Goal: Task Accomplishment & Management: Complete application form

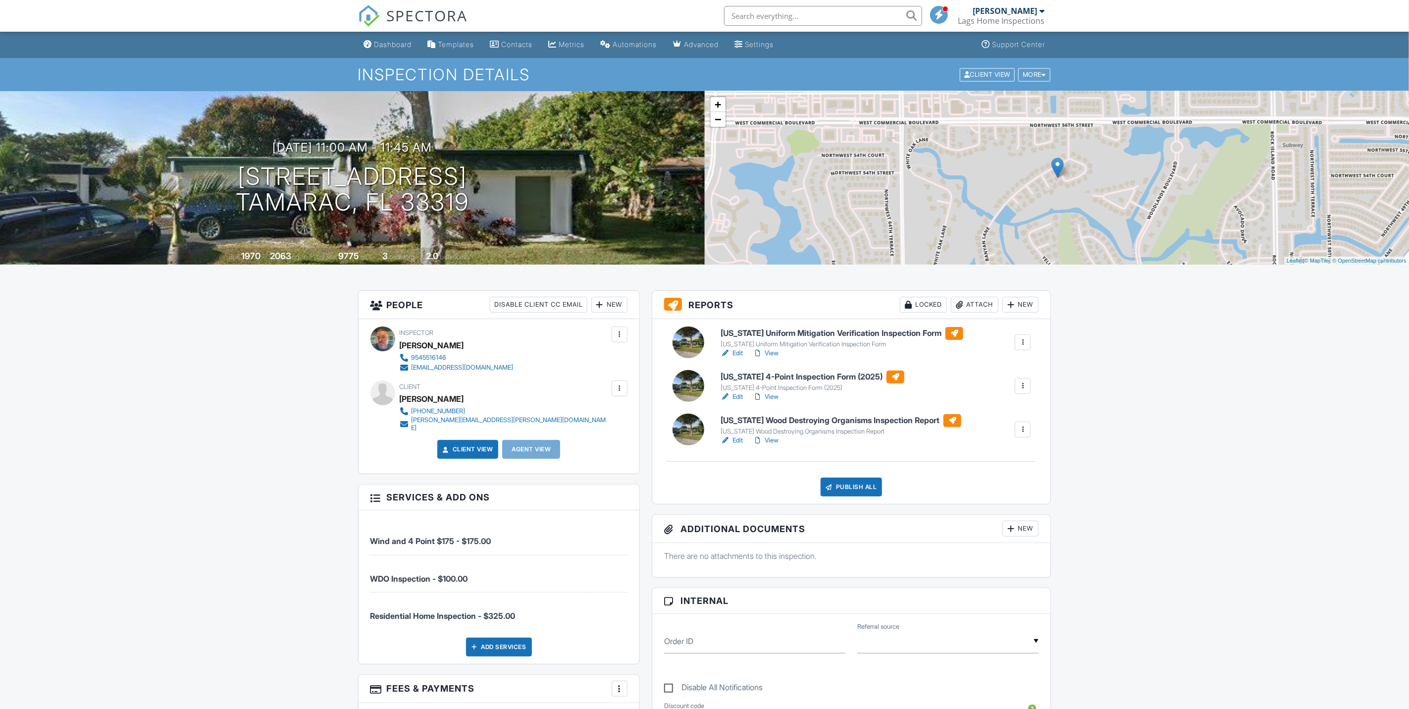
click at [738, 392] on link "Edit" at bounding box center [732, 397] width 22 height 10
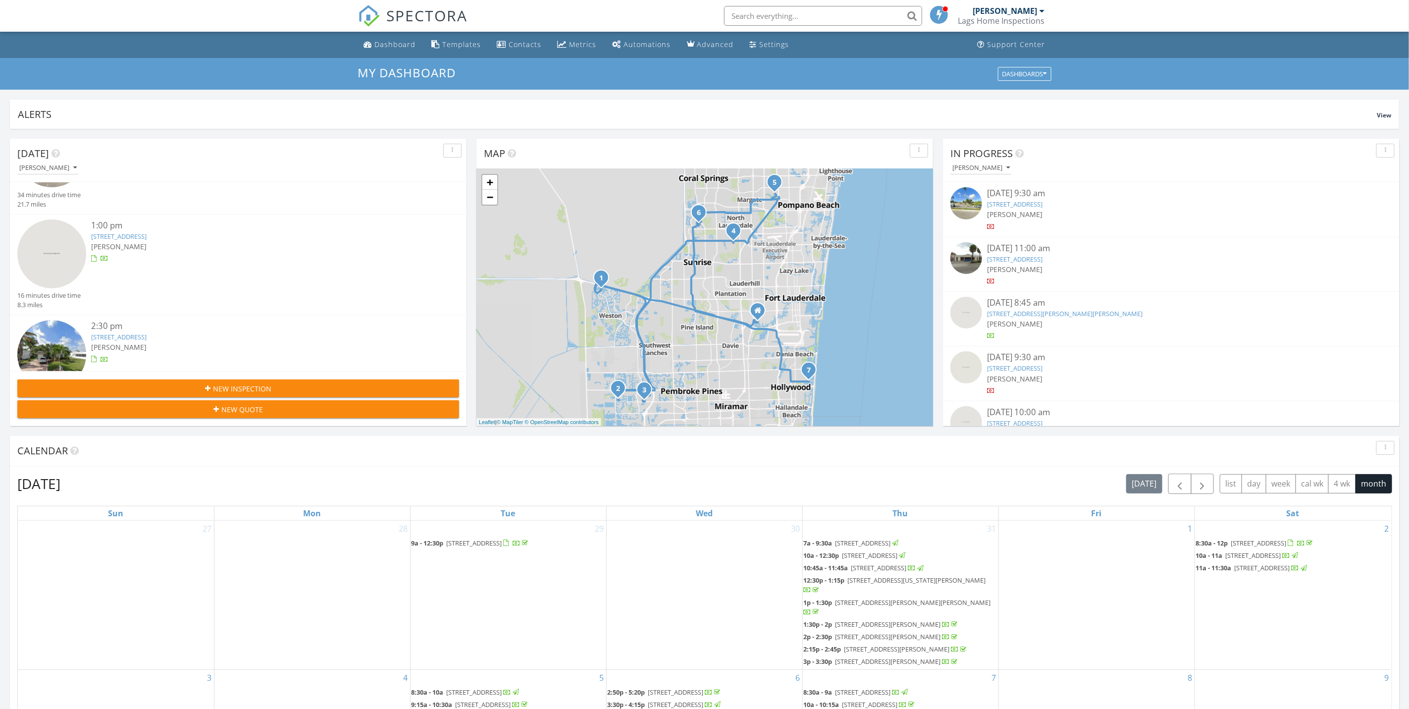
scroll to position [371, 0]
click at [185, 240] on div "[PERSON_NAME]" at bounding box center [256, 245] width 331 height 10
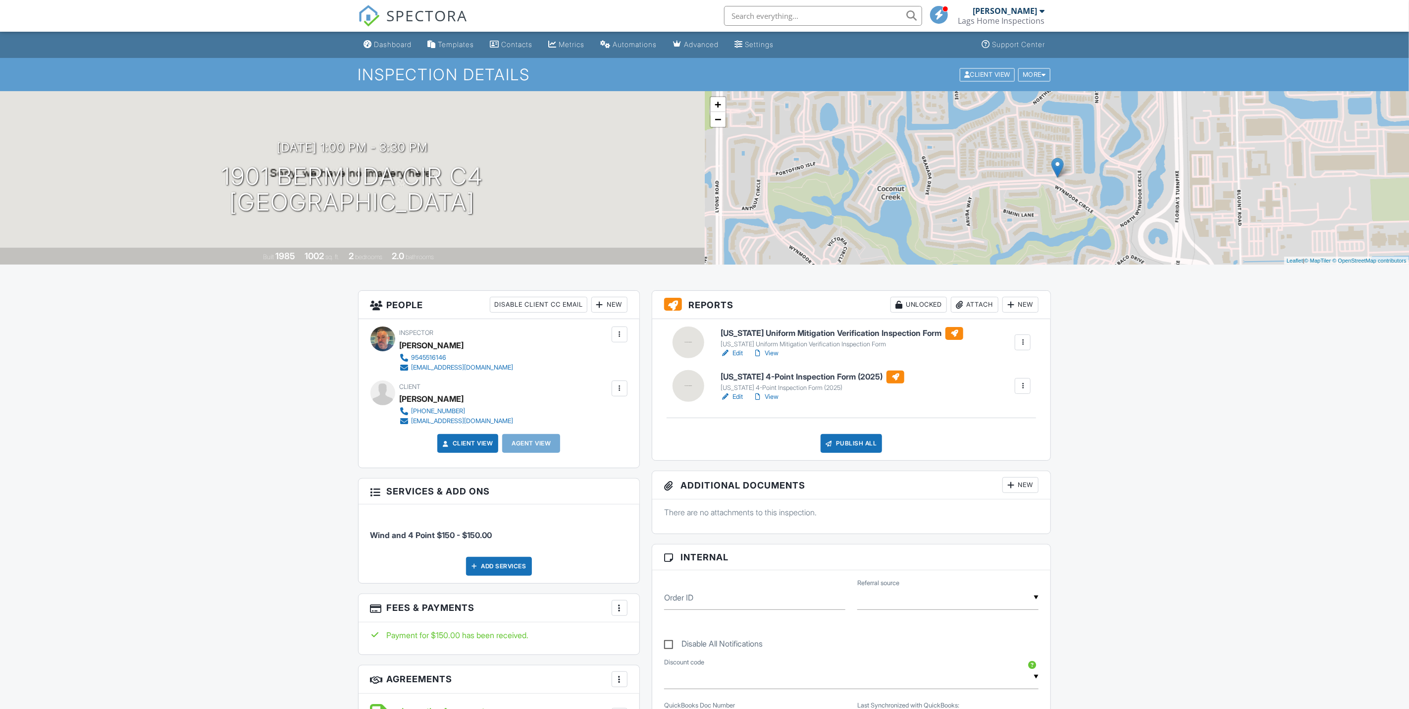
click at [733, 397] on link "Edit" at bounding box center [732, 397] width 22 height 10
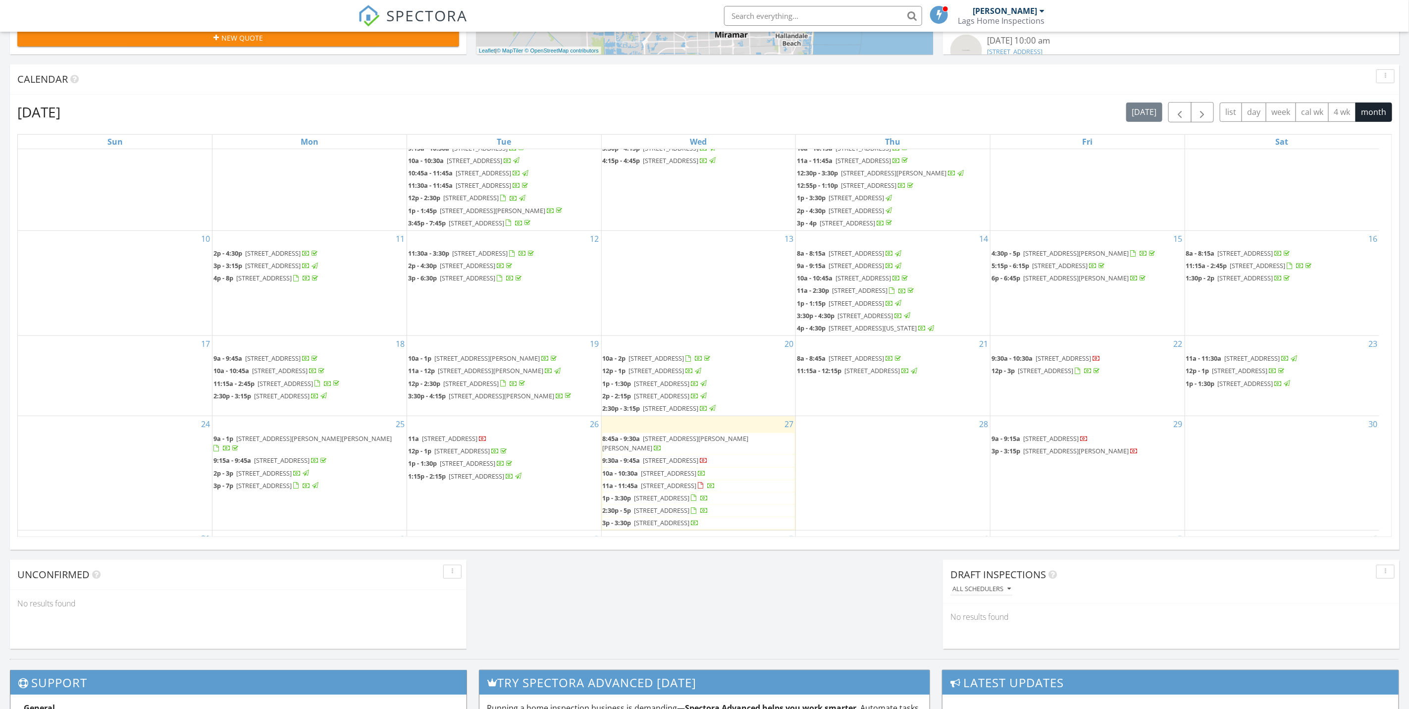
scroll to position [149, 0]
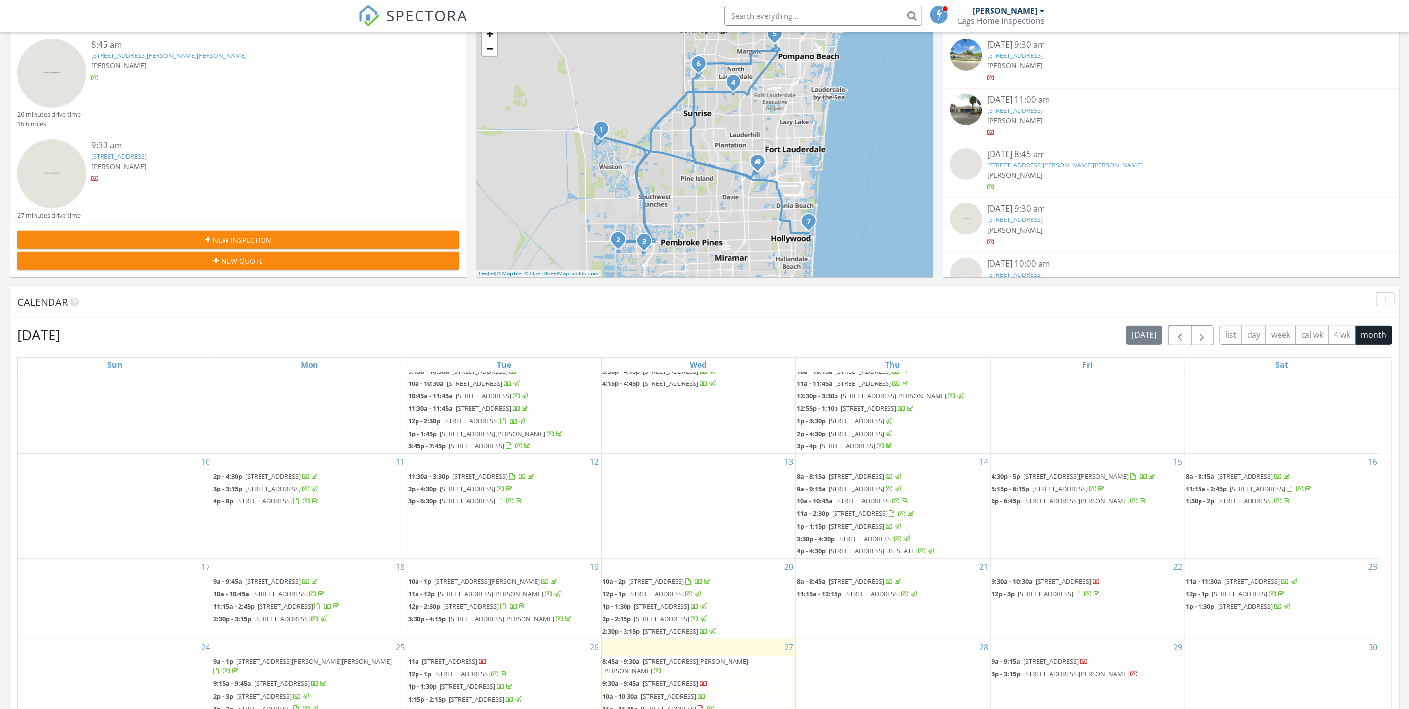
click at [310, 232] on button "New Inspection" at bounding box center [238, 240] width 442 height 18
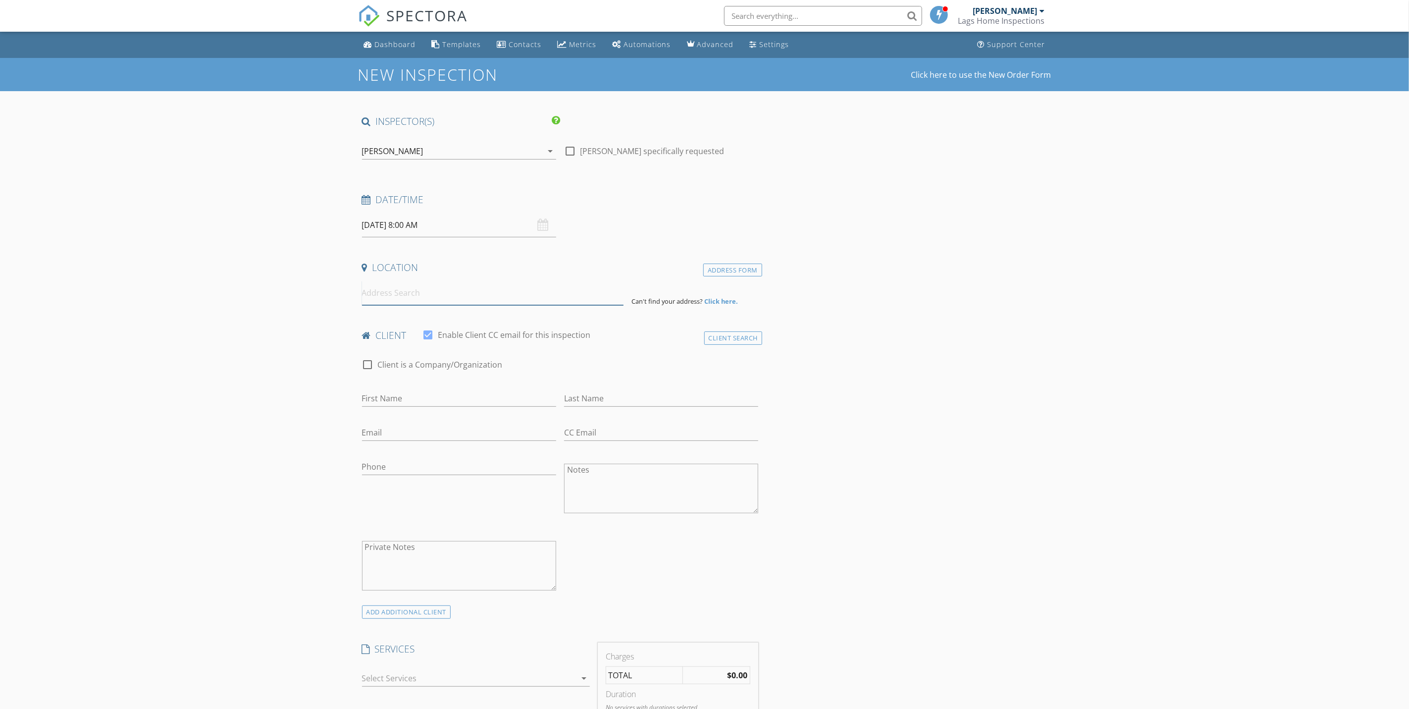
click at [450, 289] on input at bounding box center [493, 293] width 262 height 24
paste input "[PERSON_NAME] [STREET_ADDRESS]"
type input "[STREET_ADDRESS]"
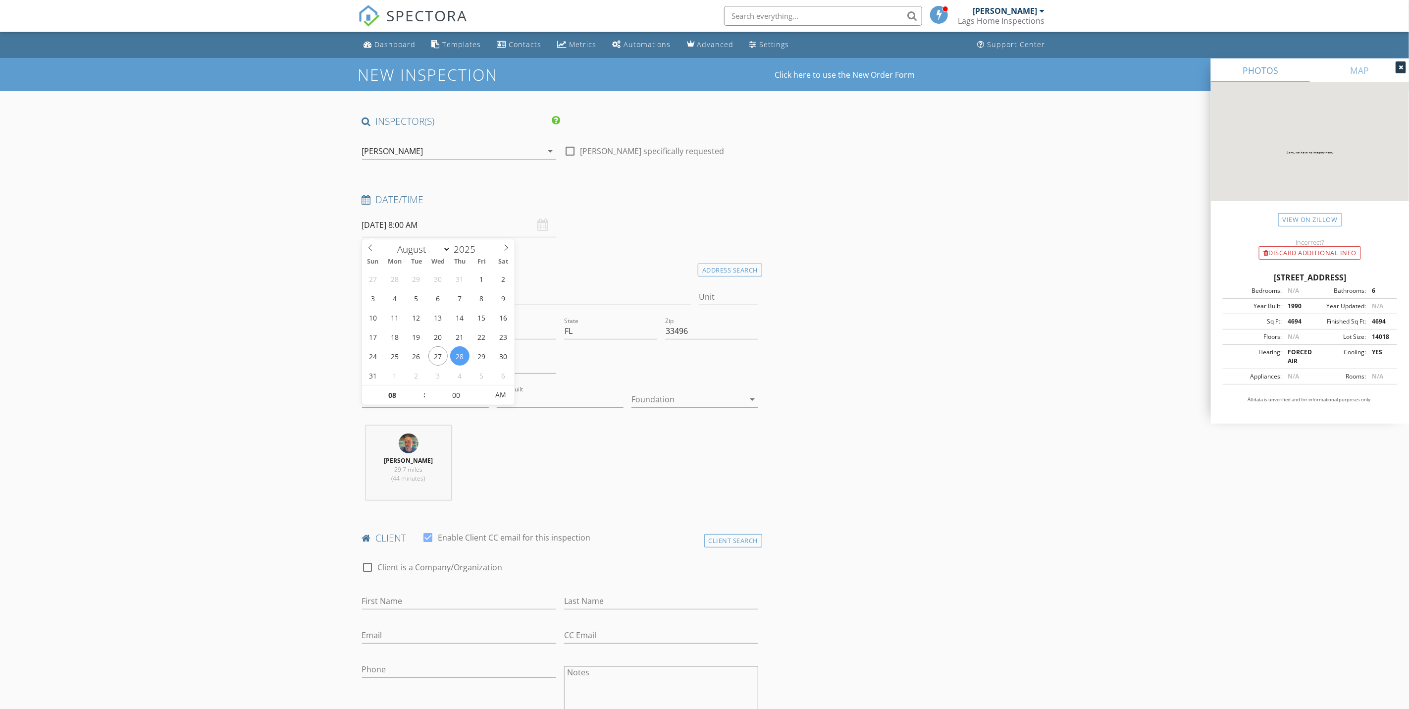
click at [469, 220] on input "[DATE] 8:00 AM" at bounding box center [459, 225] width 194 height 24
click at [397, 395] on input "08" at bounding box center [392, 395] width 61 height 20
type input "01"
type input "[DATE] 1:00 PM"
click at [505, 397] on span "AM" at bounding box center [500, 395] width 27 height 20
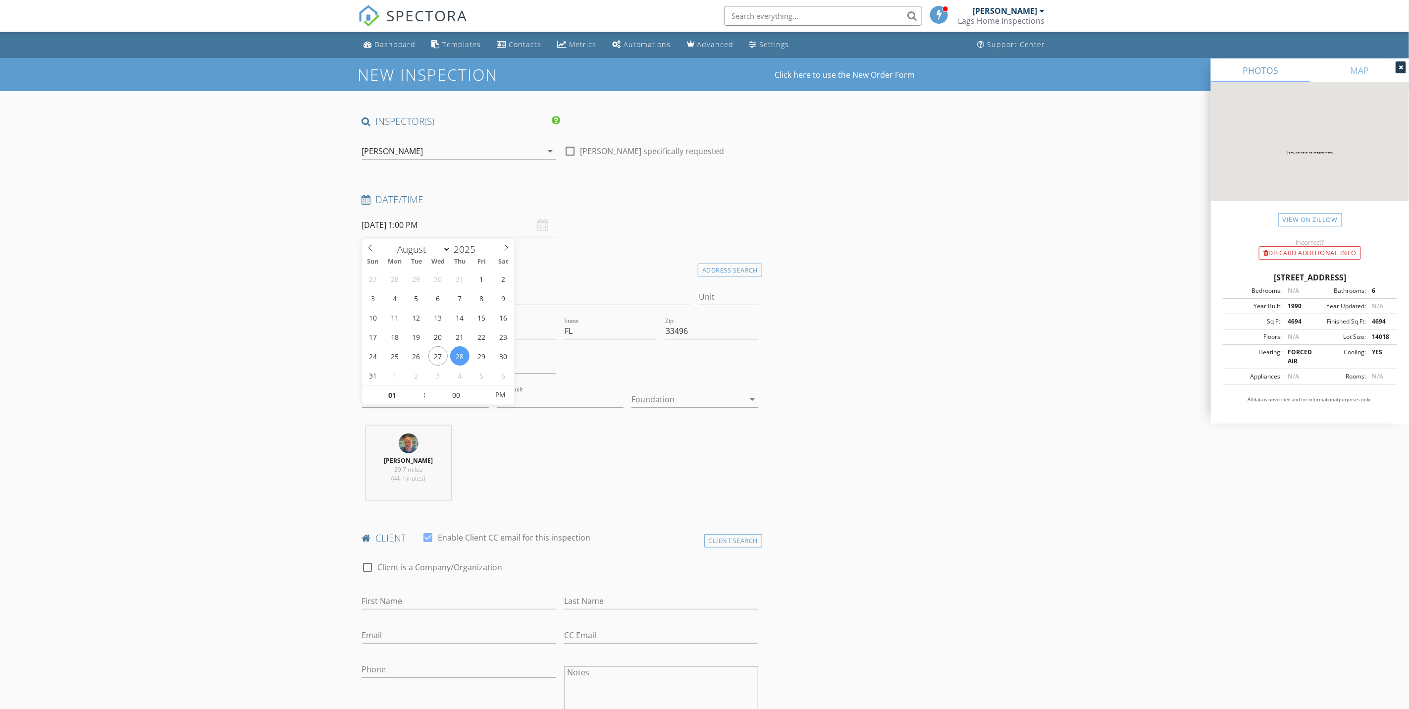
click at [420, 597] on input "First Name" at bounding box center [459, 601] width 194 height 16
click at [455, 596] on input "First Name" at bounding box center [459, 601] width 194 height 16
paste input "[PERSON_NAME]"
drag, startPoint x: 455, startPoint y: 596, endPoint x: 391, endPoint y: 608, distance: 65.0
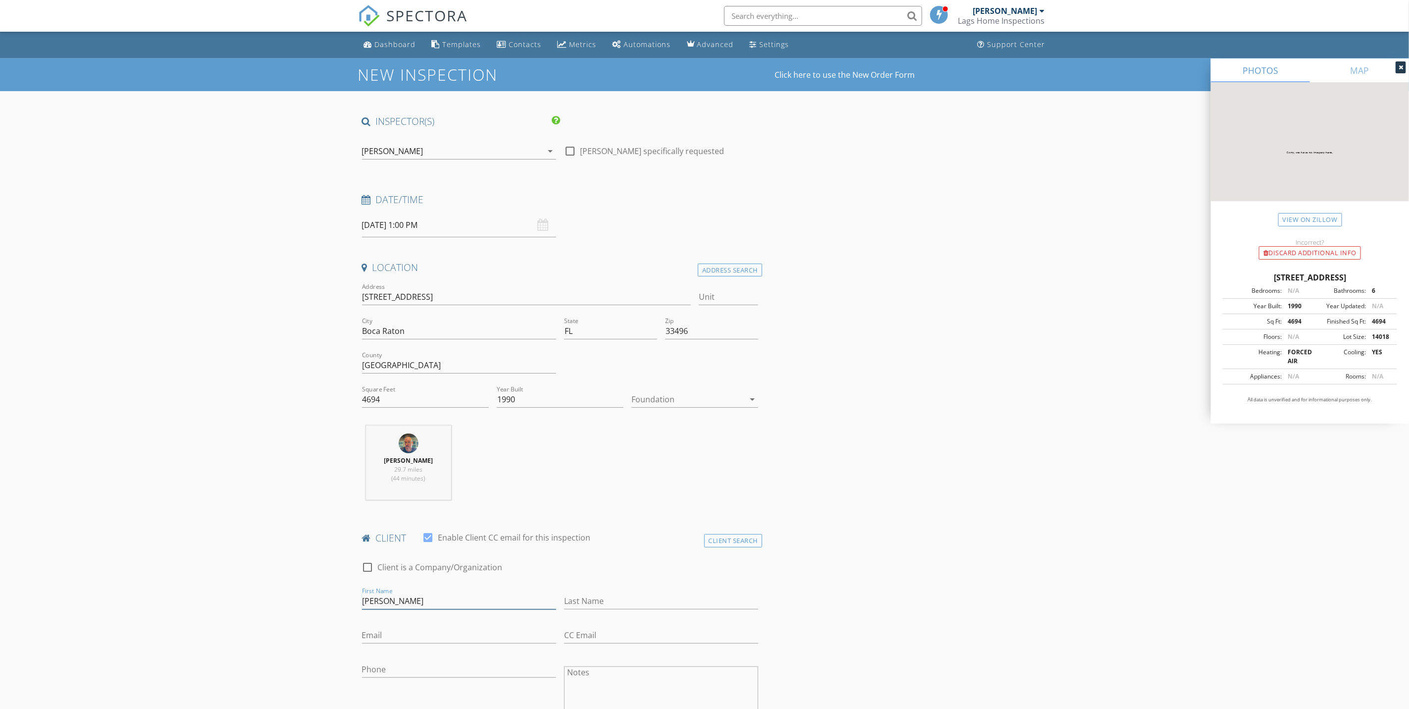
click at [391, 608] on input "[PERSON_NAME]" at bounding box center [459, 601] width 194 height 16
type input "[PERSON_NAME]"
click at [617, 599] on input "Last Name" at bounding box center [661, 601] width 194 height 16
paste input "Triebler"
type input "Triebler"
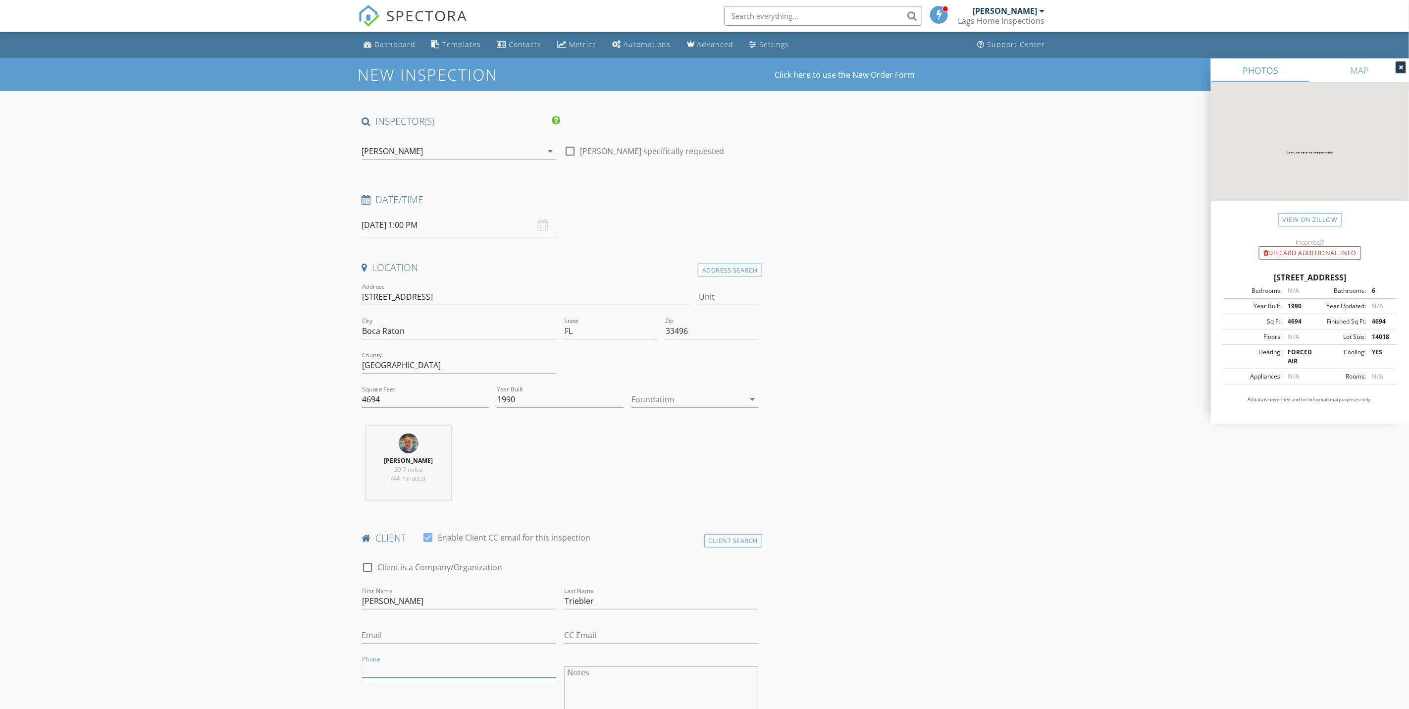
click at [502, 678] on input "Phone" at bounding box center [459, 669] width 194 height 16
click at [405, 663] on input "Phone" at bounding box center [459, 669] width 194 height 16
paste input "[PHONE_NUMBER]"
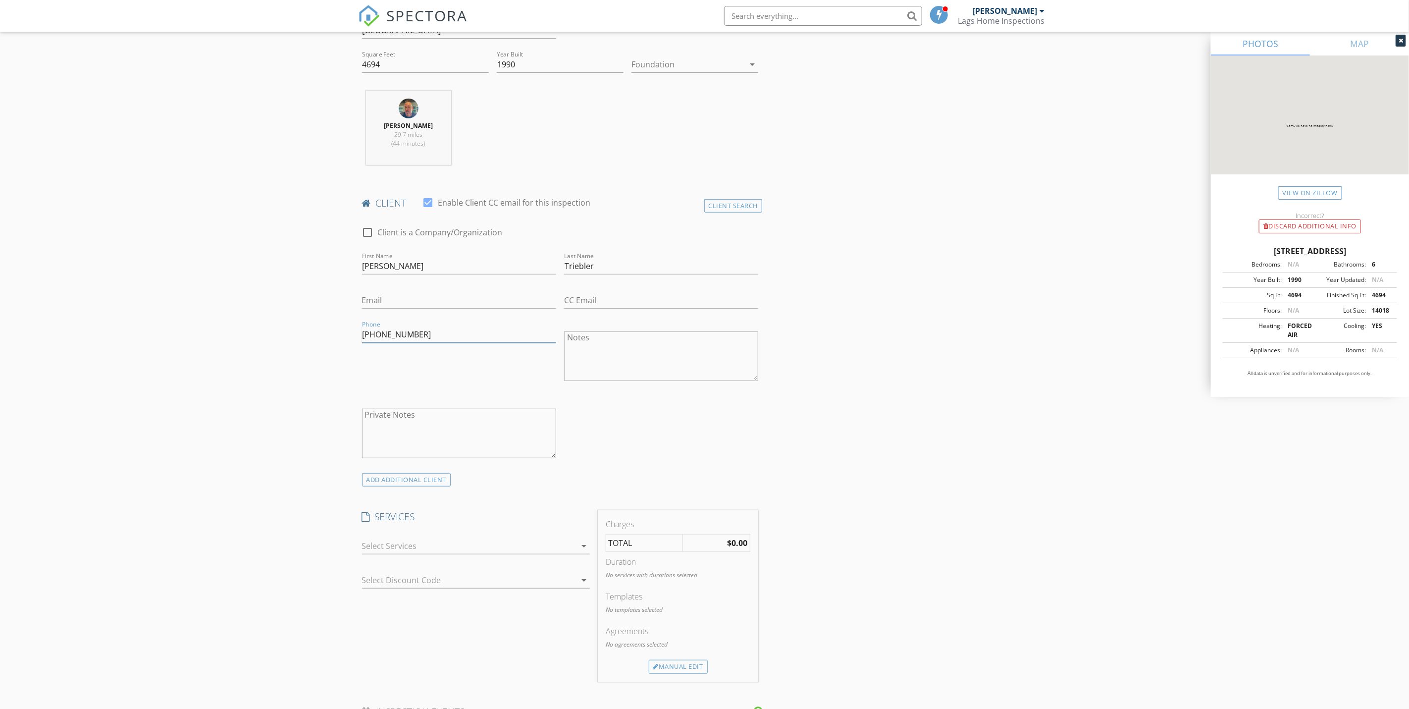
scroll to position [520, 0]
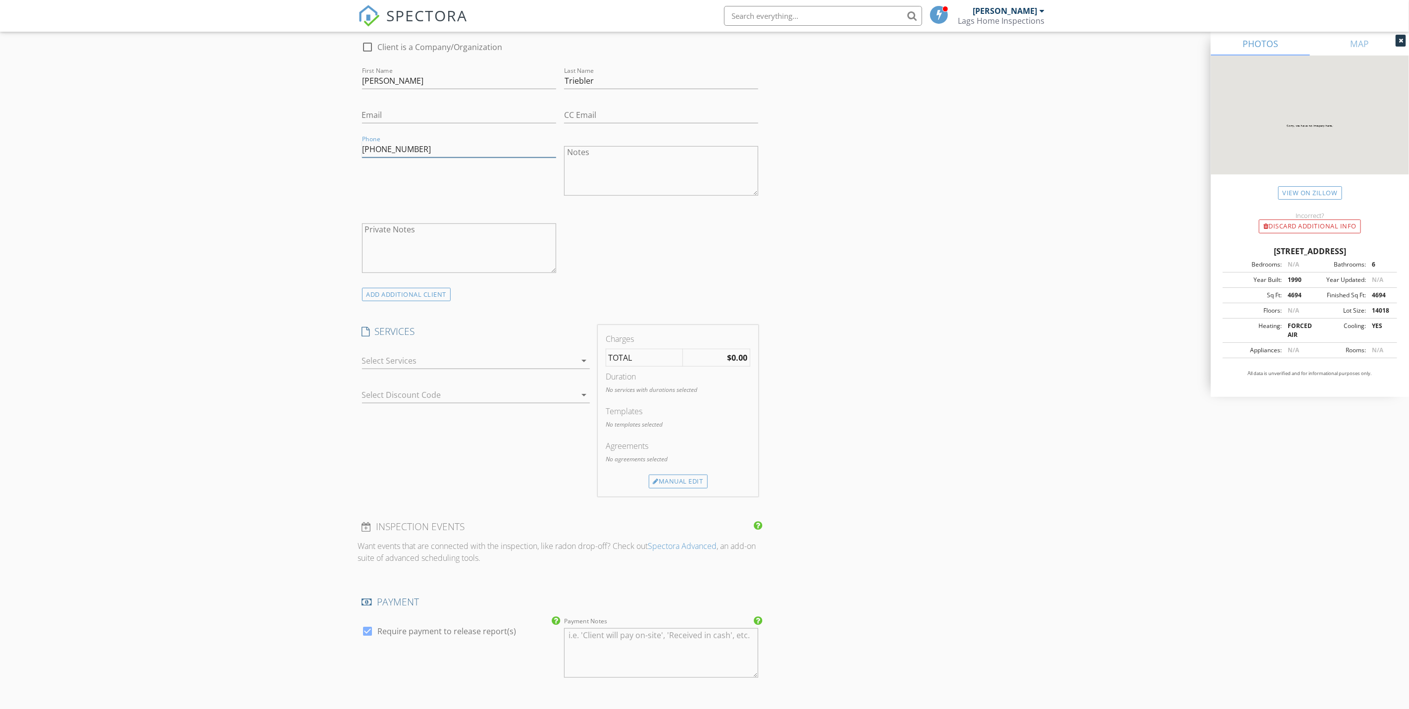
type input "[PHONE_NUMBER]"
click at [550, 367] on div at bounding box center [469, 361] width 214 height 16
click at [490, 491] on div "INS 4 Ppoint" at bounding box center [486, 483] width 190 height 20
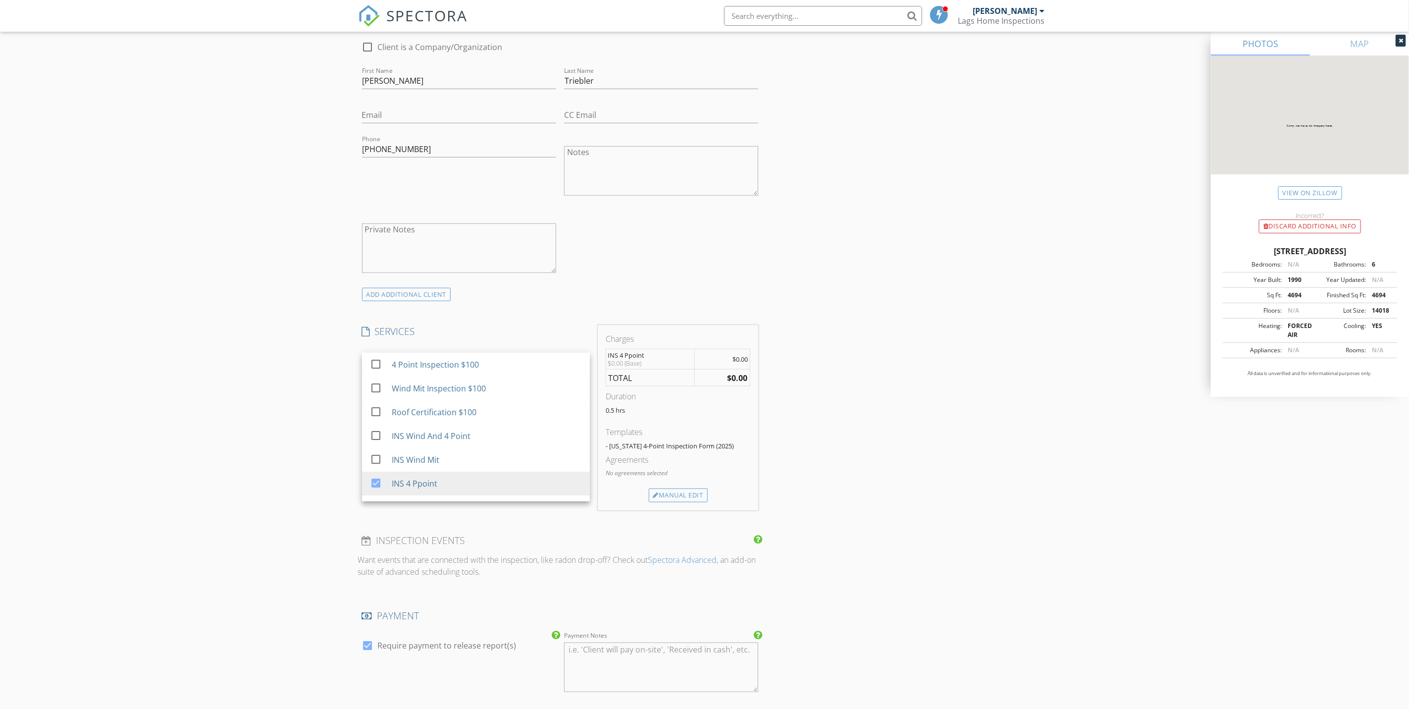
click at [895, 412] on div "INSPECTOR(S) check_box Ian Laganiere PRIMARY Ian Laganiere arrow_drop_down chec…" at bounding box center [704, 414] width 693 height 1638
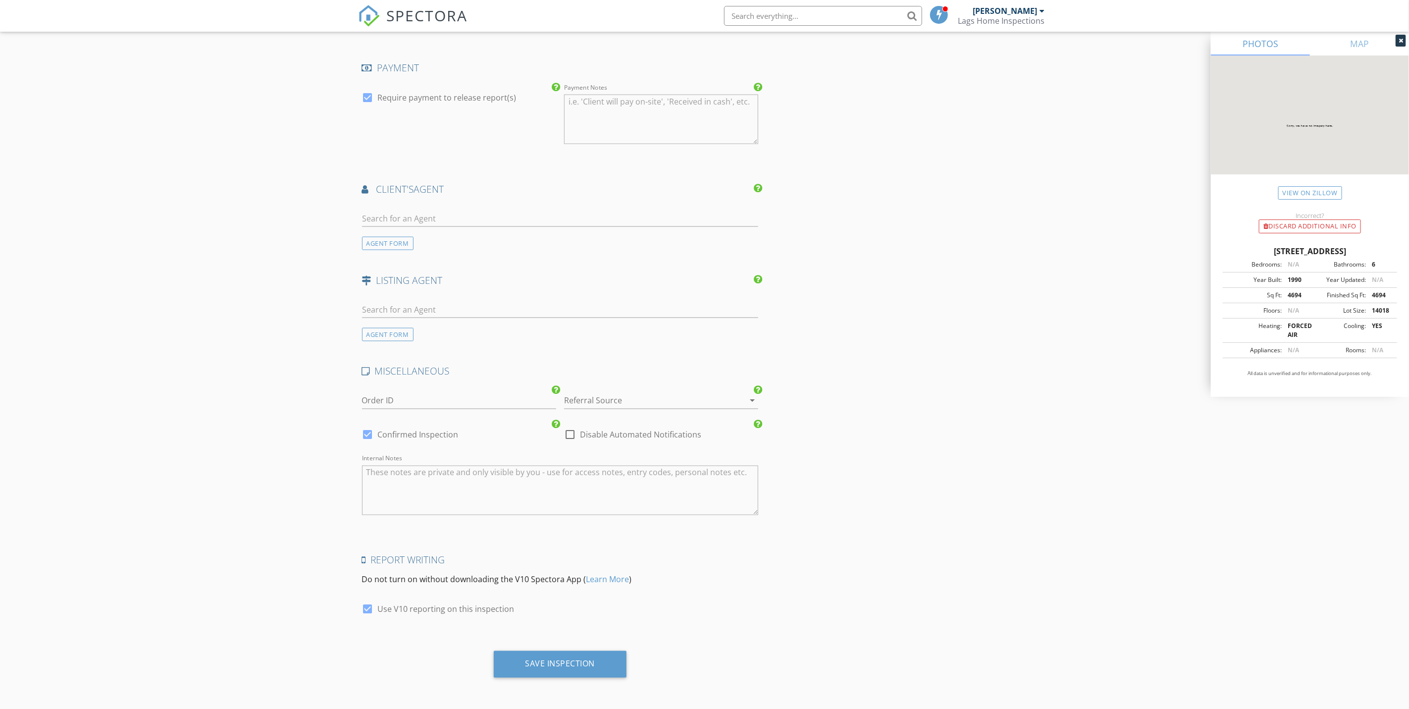
scroll to position [1072, 0]
click at [553, 660] on div "Save Inspection" at bounding box center [561, 664] width 70 height 10
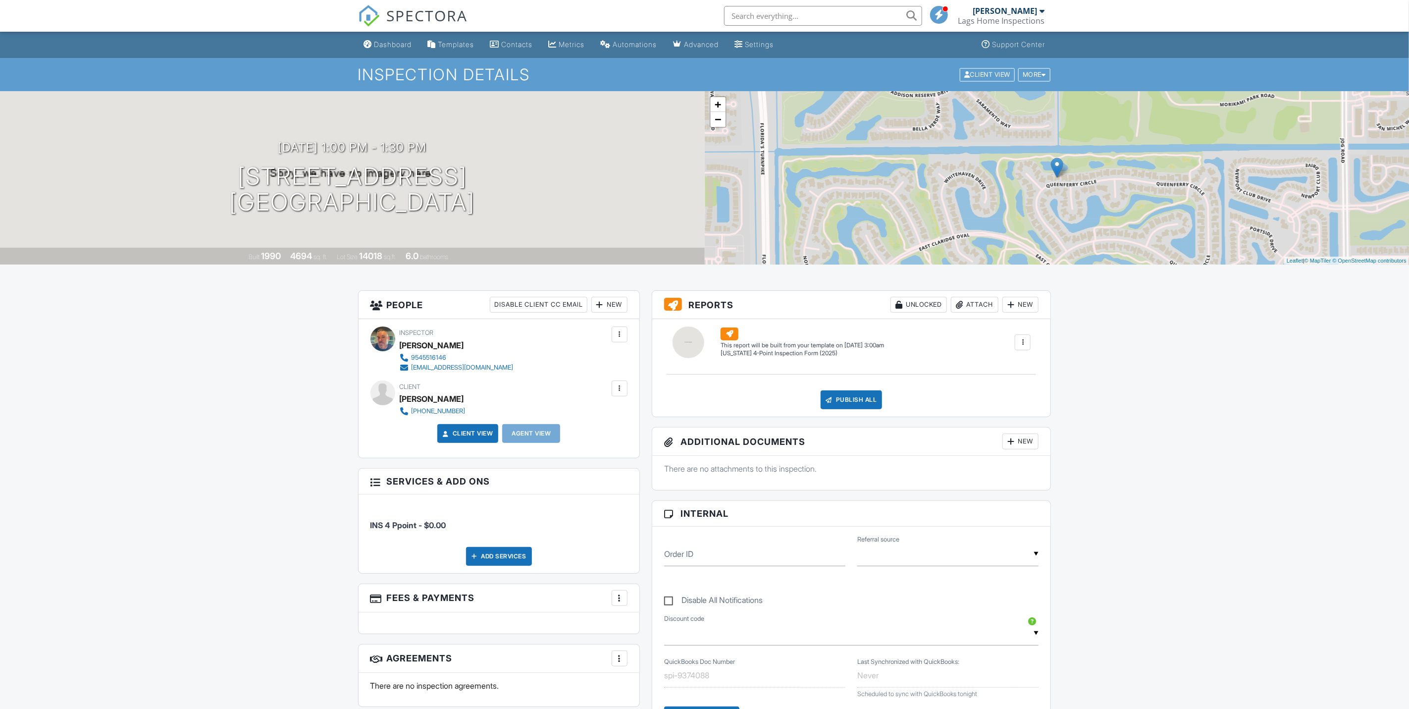
click at [1024, 338] on div at bounding box center [1023, 342] width 10 height 10
click at [1003, 373] on div "Build Now" at bounding box center [1003, 371] width 48 height 12
click at [738, 354] on link "Edit" at bounding box center [732, 353] width 22 height 10
